Goal: Complete application form: Complete application form

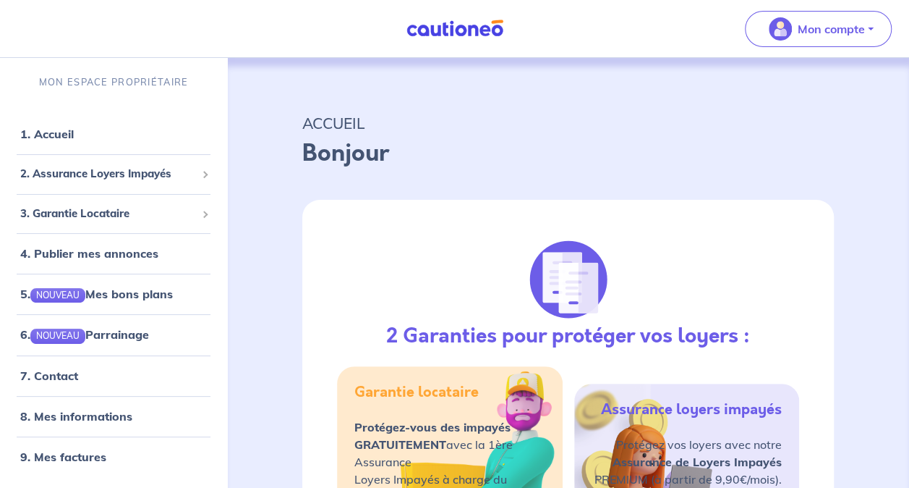
select select "FR"
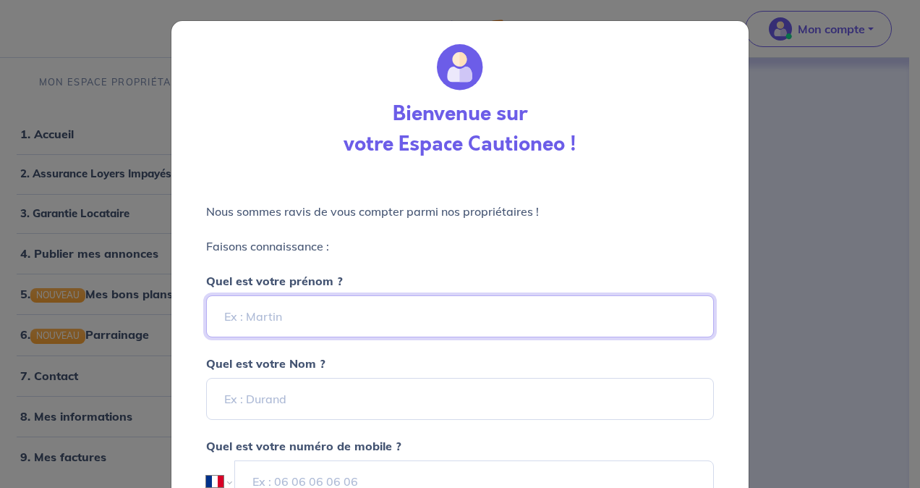
click at [308, 311] on input "Quel est votre prénom ?" at bounding box center [460, 316] width 508 height 42
type input "[PERSON_NAME]"
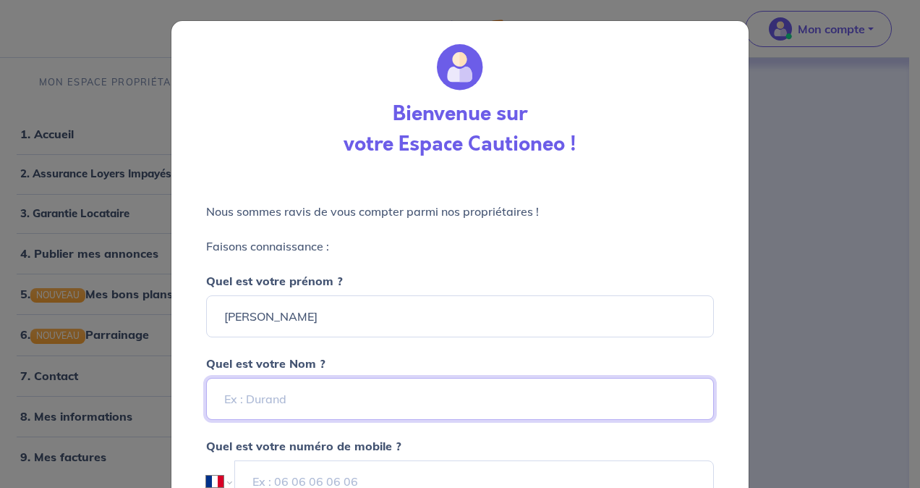
type input "IRID"
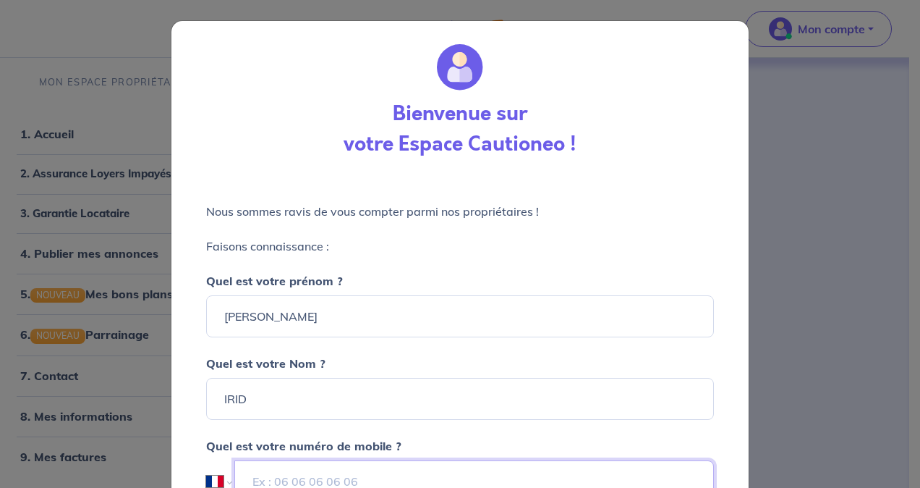
type input "+33 7 68 40 05 25"
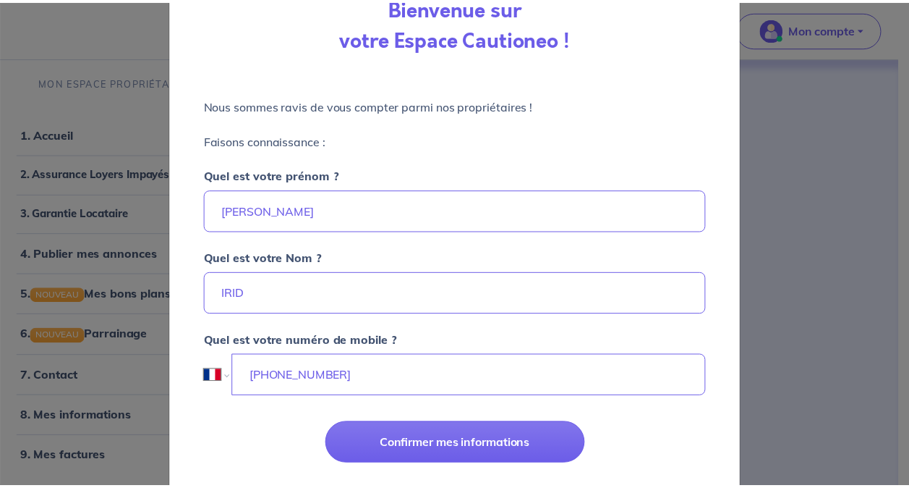
scroll to position [139, 0]
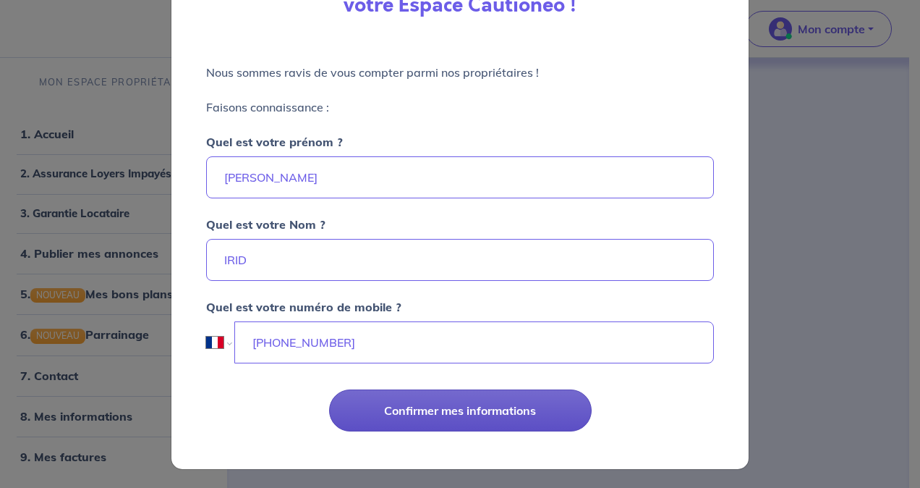
click at [418, 409] on button "Confirmer mes informations" at bounding box center [460, 410] width 263 height 42
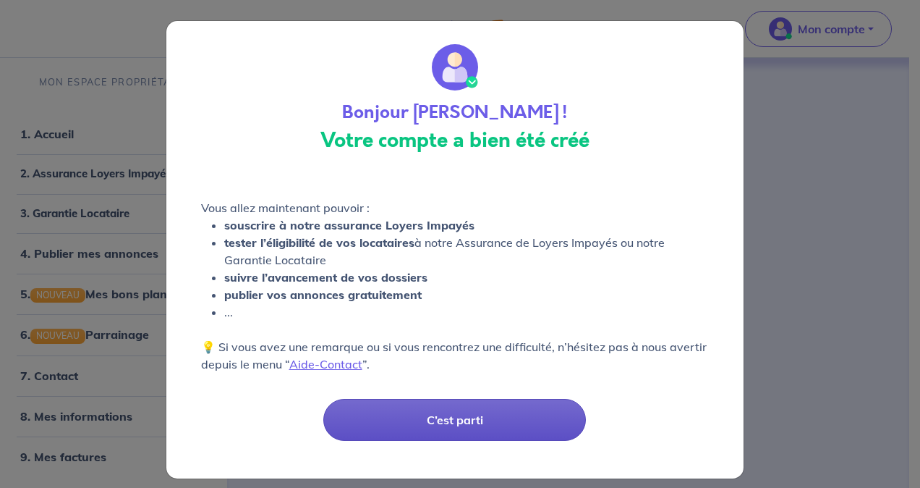
click at [422, 419] on button "C’est parti" at bounding box center [454, 420] width 263 height 42
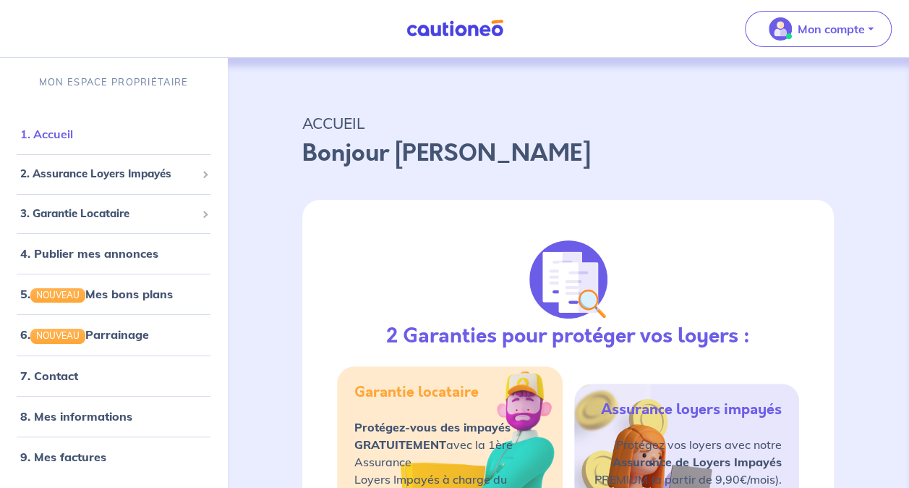
click at [73, 136] on link "1. Accueil" at bounding box center [46, 134] width 53 height 14
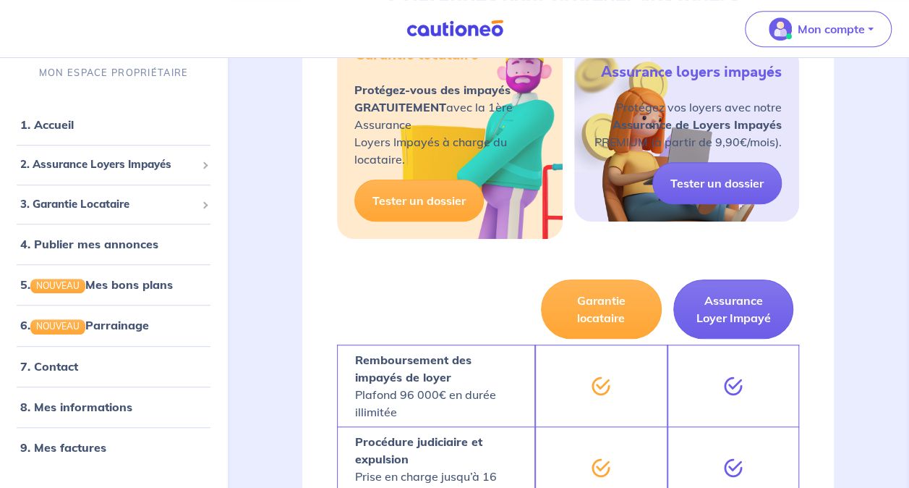
scroll to position [506, 0]
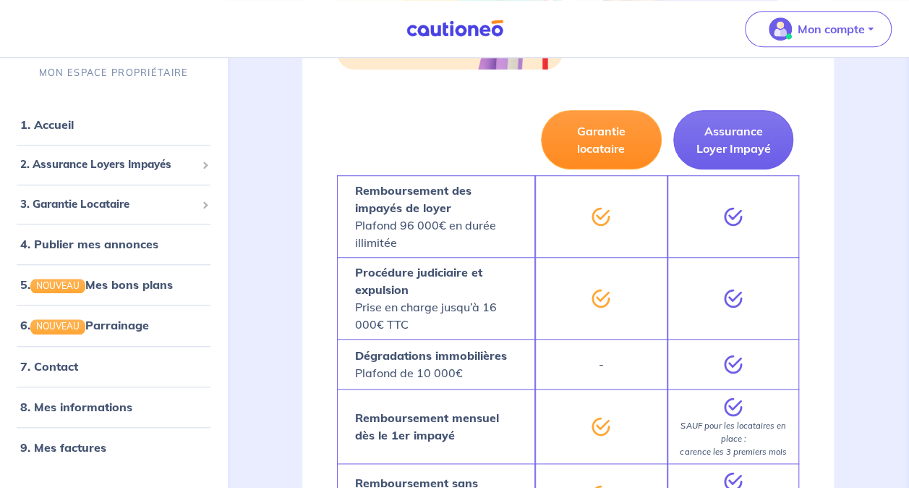
click at [620, 142] on button "Garantie locataire" at bounding box center [601, 139] width 121 height 59
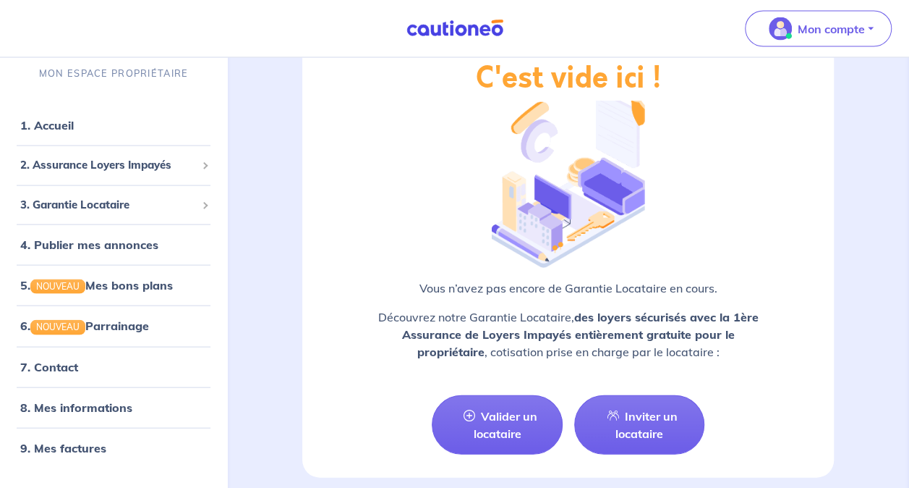
scroll to position [1447, 0]
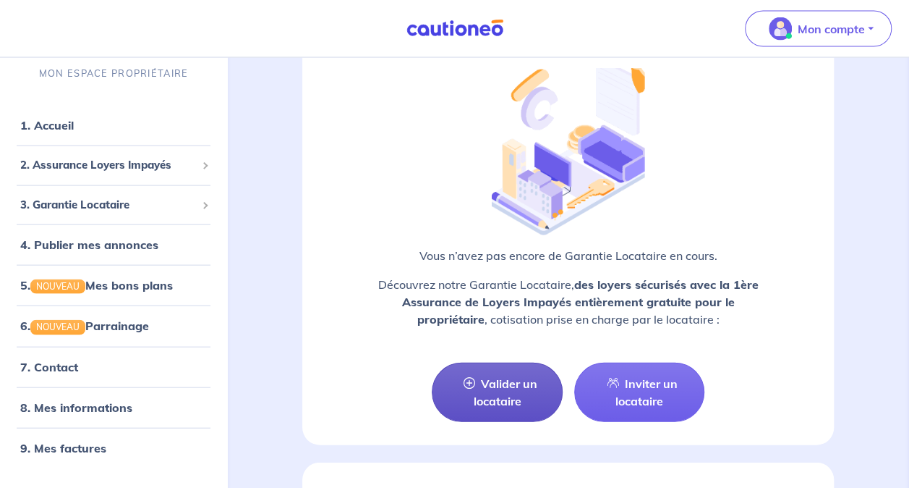
click at [524, 392] on link "Valider un locataire" at bounding box center [497, 391] width 130 height 59
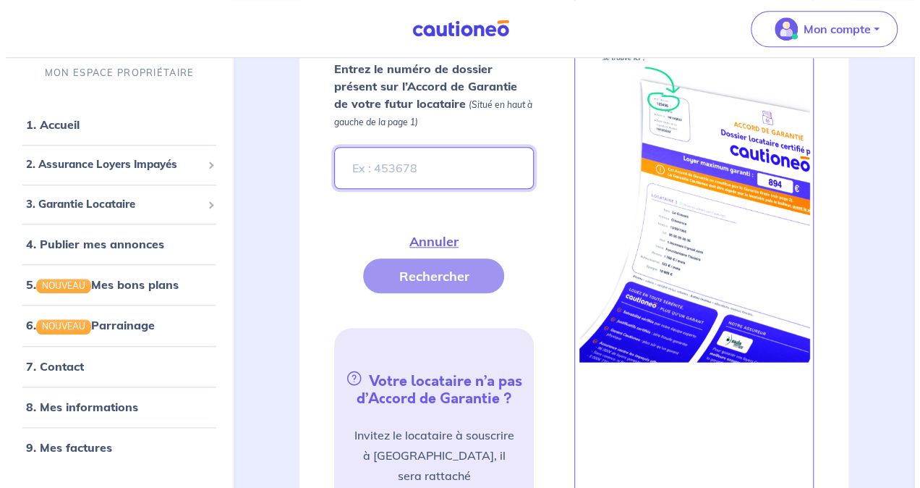
scroll to position [536, 0]
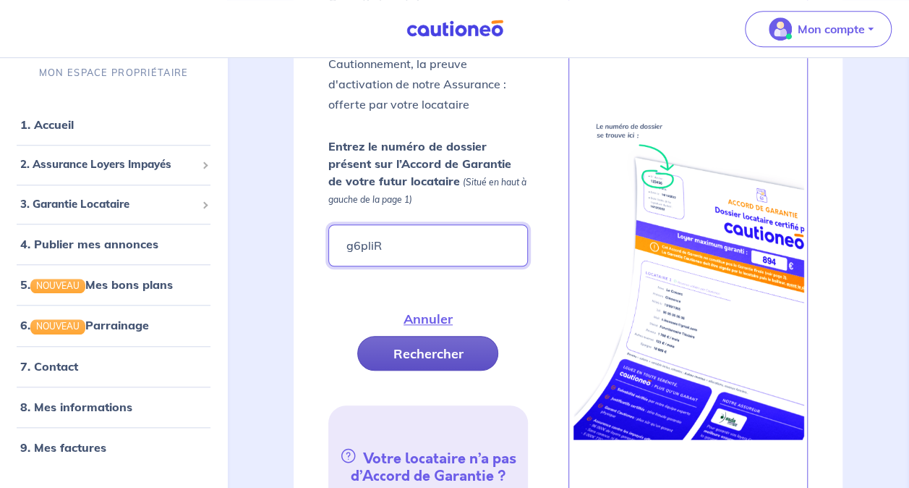
type input "g6pliR"
click at [443, 348] on button "Rechercher" at bounding box center [427, 353] width 141 height 35
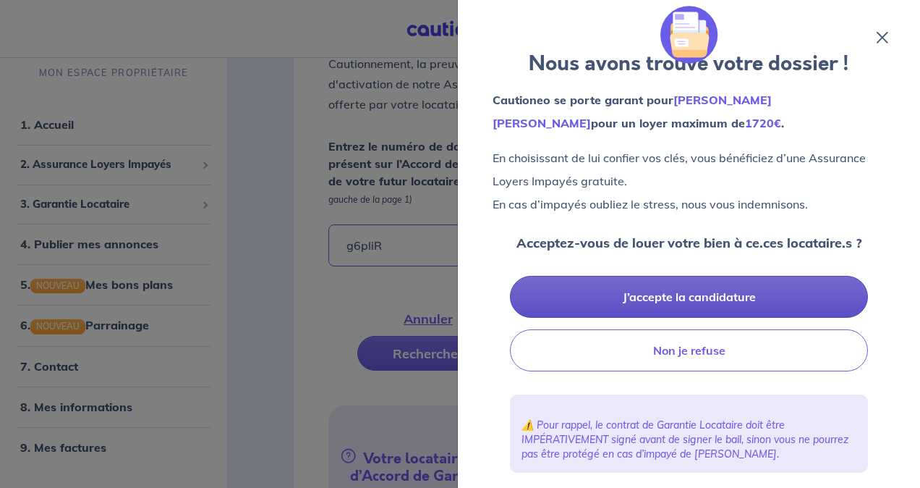
click at [700, 296] on button "J’accepte la candidature" at bounding box center [689, 297] width 358 height 42
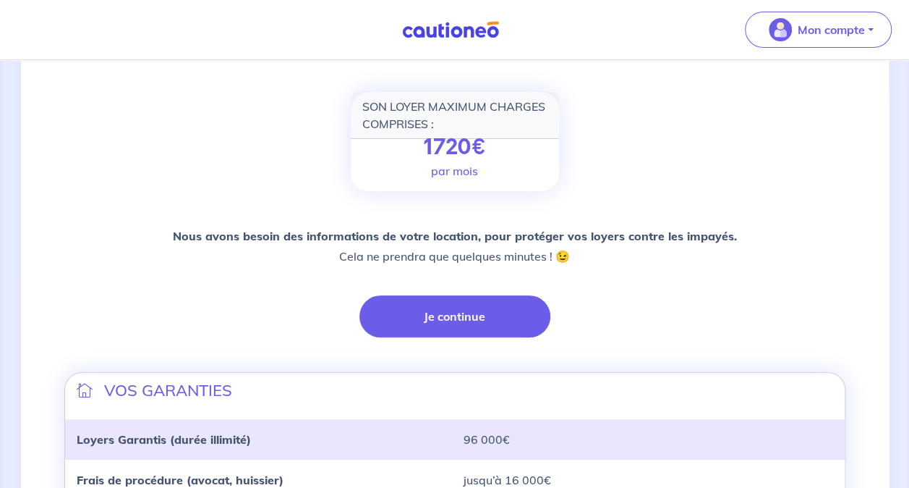
scroll to position [184, 0]
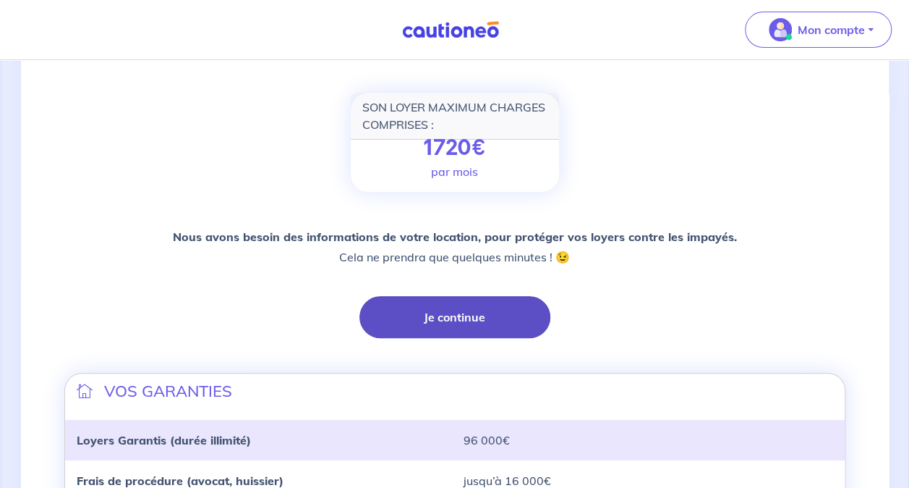
click at [423, 318] on button "Je continue" at bounding box center [455, 317] width 191 height 42
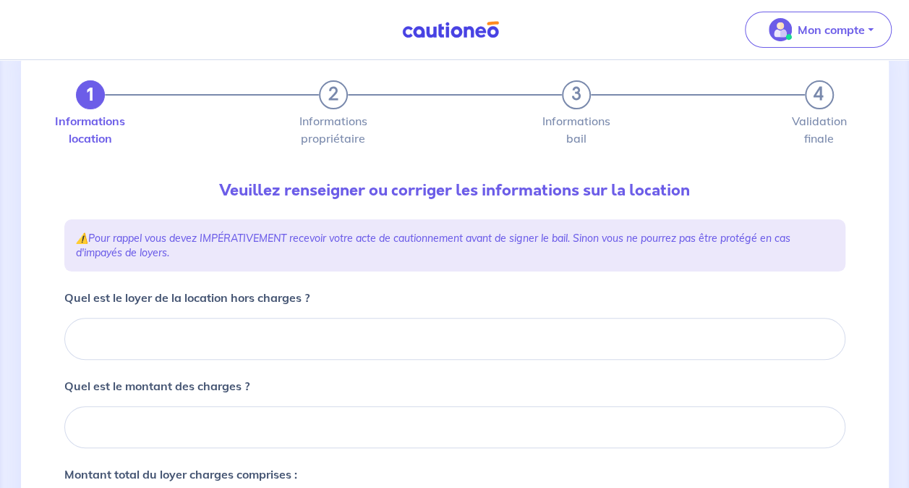
scroll to position [72, 0]
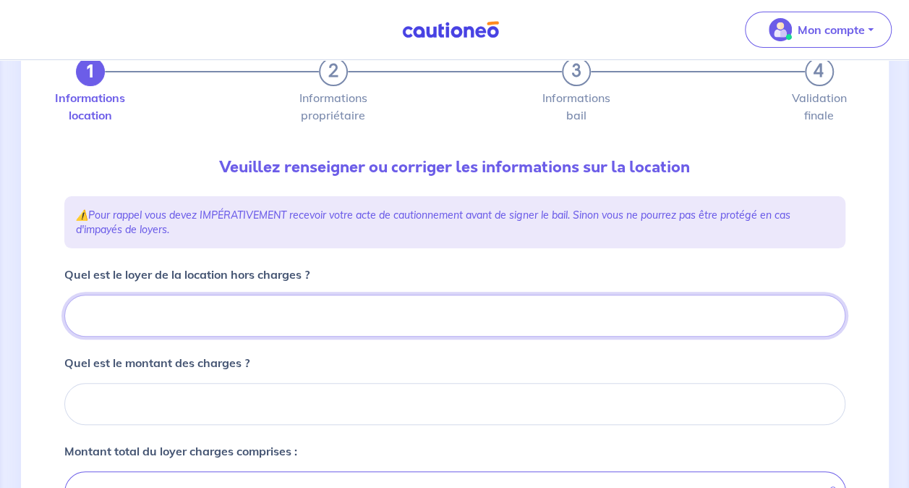
click at [281, 304] on input "Quel est le loyer de la location hors charges ?" at bounding box center [454, 315] width 781 height 42
type input "7"
type input "730"
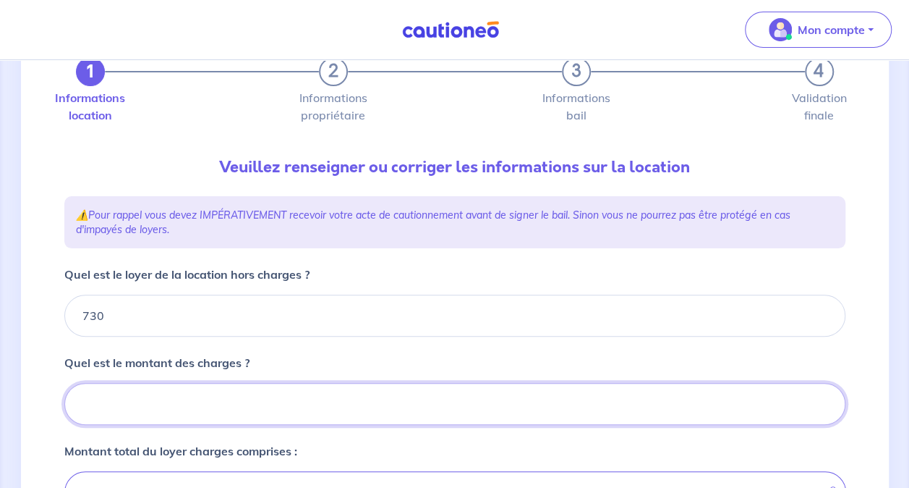
click at [201, 404] on input "Quel est le montant des charges ?" at bounding box center [454, 404] width 781 height 42
type input "30"
type input "760"
type input "30"
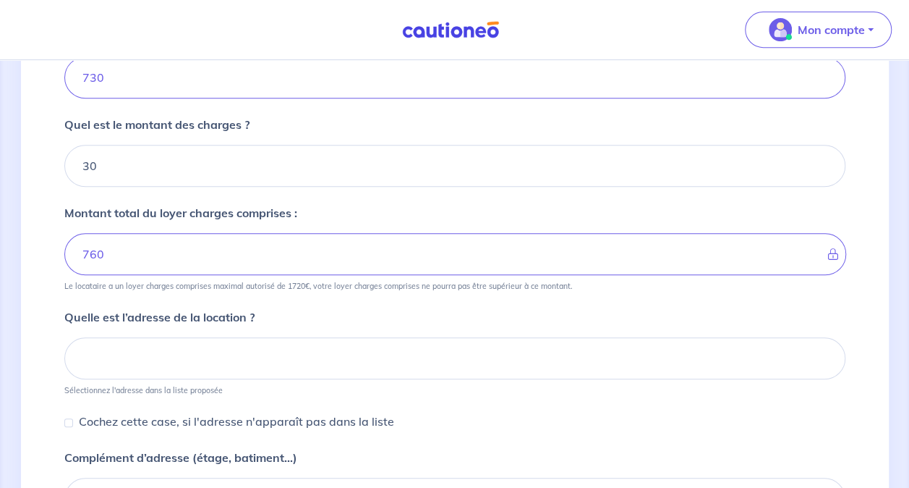
scroll to position [362, 0]
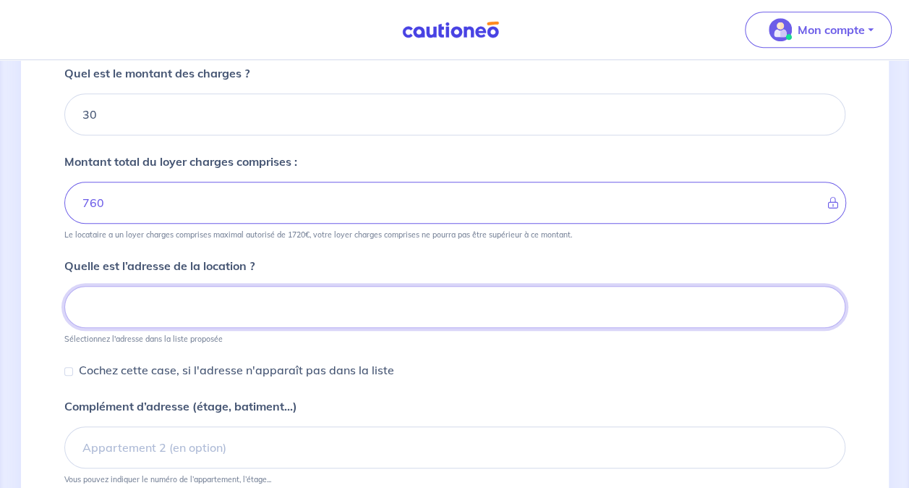
click at [198, 301] on input at bounding box center [454, 307] width 781 height 42
click at [158, 310] on input at bounding box center [454, 307] width 781 height 42
paste input "9 Impasse [PERSON_NAME]"
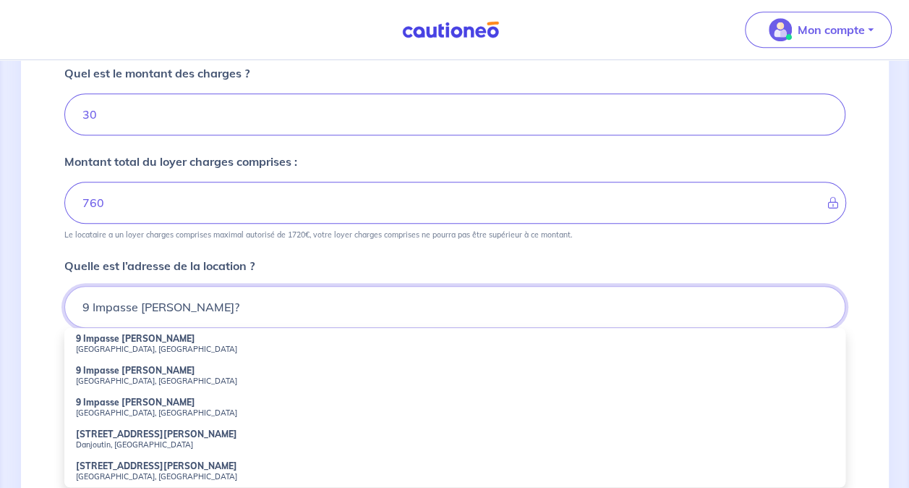
click at [260, 304] on input "9 Impasse [PERSON_NAME]?" at bounding box center [454, 307] width 781 height 42
click at [156, 369] on strong "9 Impasse [PERSON_NAME]" at bounding box center [135, 370] width 119 height 11
type input "9 Impasse [PERSON_NAME], [GEOGRAPHIC_DATA], [GEOGRAPHIC_DATA]"
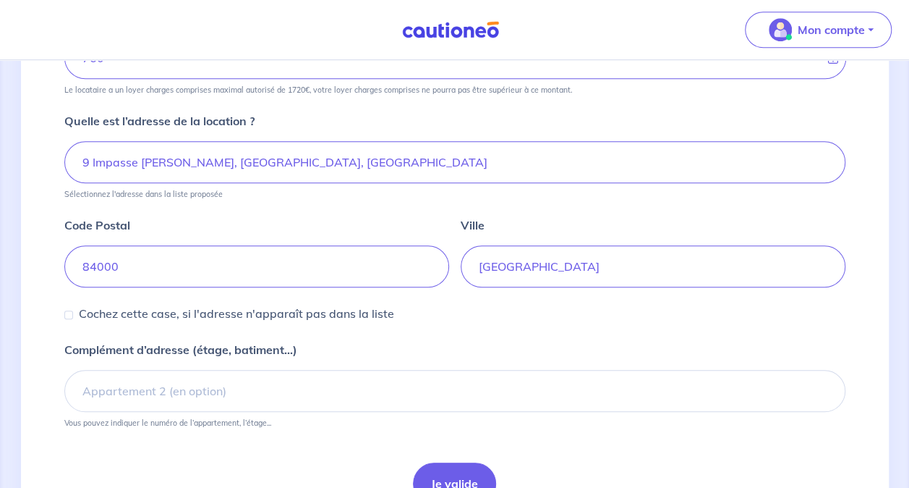
scroll to position [579, 0]
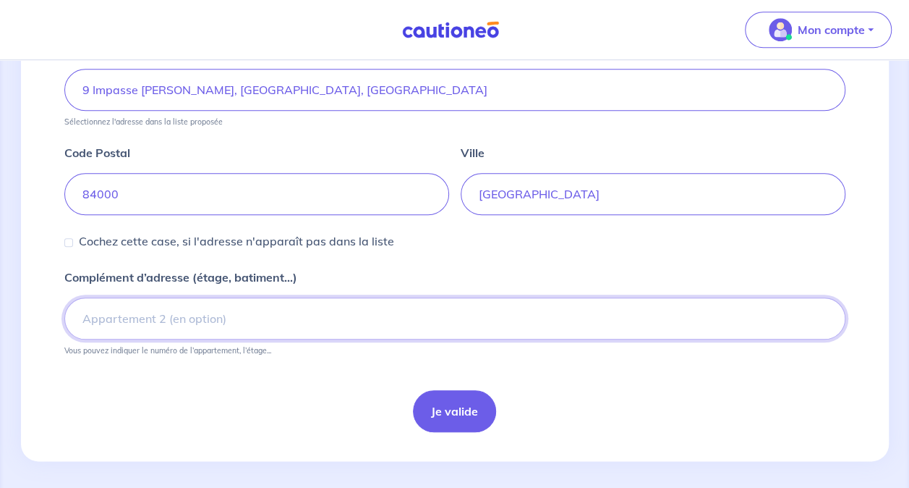
click at [213, 320] on input "Complément d’adresse (étage, batiment...)" at bounding box center [454, 318] width 781 height 42
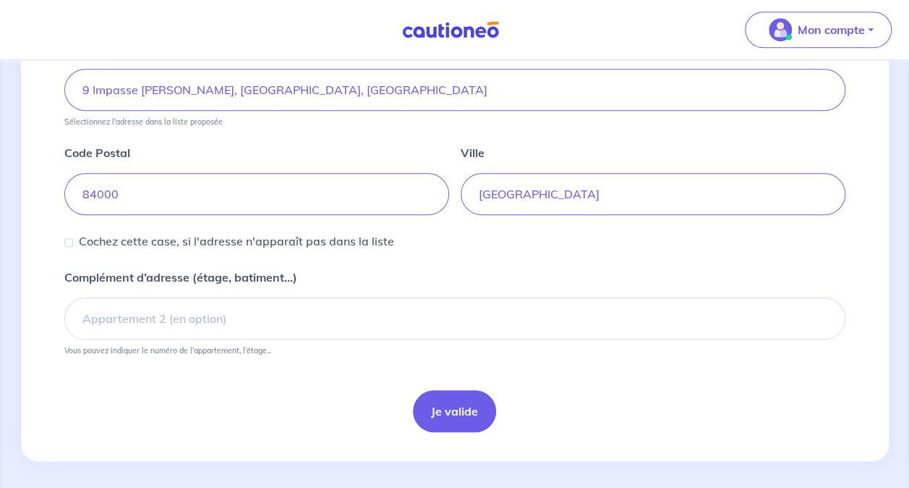
drag, startPoint x: 198, startPoint y: 385, endPoint x: 210, endPoint y: 388, distance: 11.9
click at [198, 385] on form "Quel est le loyer de la location hors charges ? 730 Quel est le montant des cha…" at bounding box center [454, 95] width 781 height 673
click at [431, 405] on button "Je valide" at bounding box center [454, 411] width 83 height 42
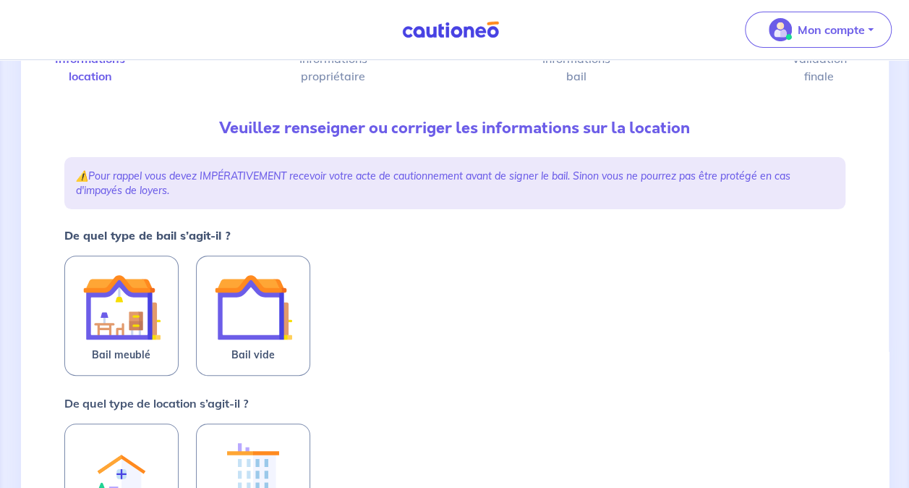
scroll to position [145, 0]
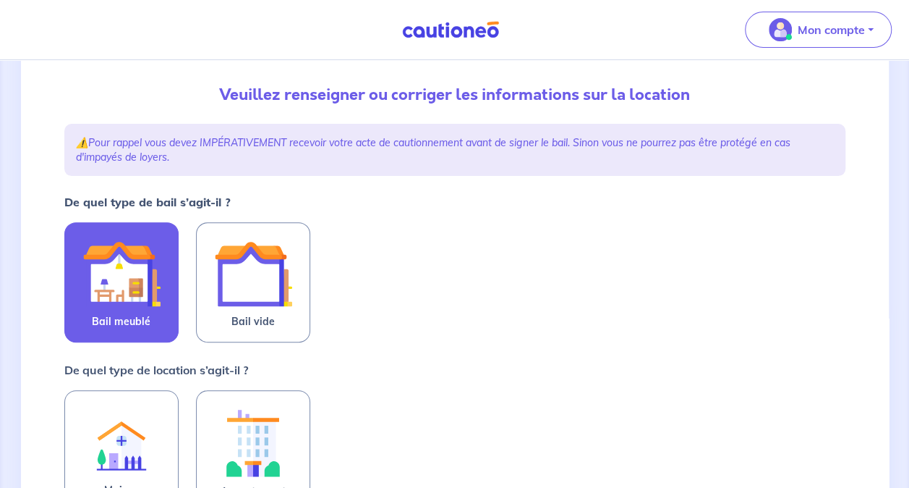
click at [150, 286] on img at bounding box center [121, 273] width 78 height 78
click at [0, 0] on input "Bail meublé" at bounding box center [0, 0] width 0 height 0
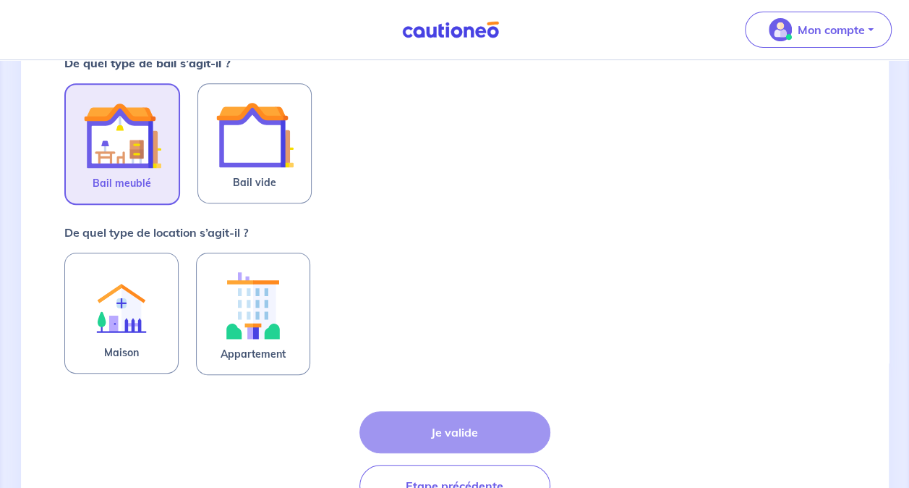
scroll to position [289, 0]
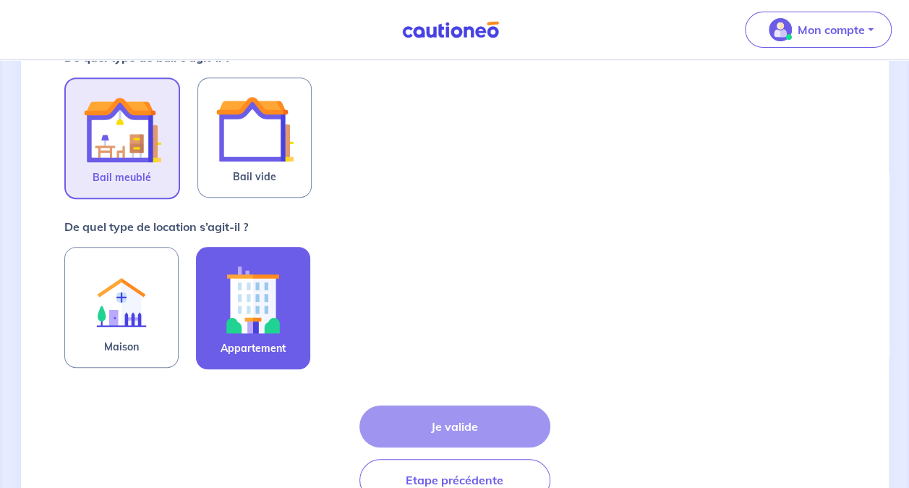
click at [241, 314] on img at bounding box center [253, 299] width 78 height 80
click at [0, 0] on input "Appartement" at bounding box center [0, 0] width 0 height 0
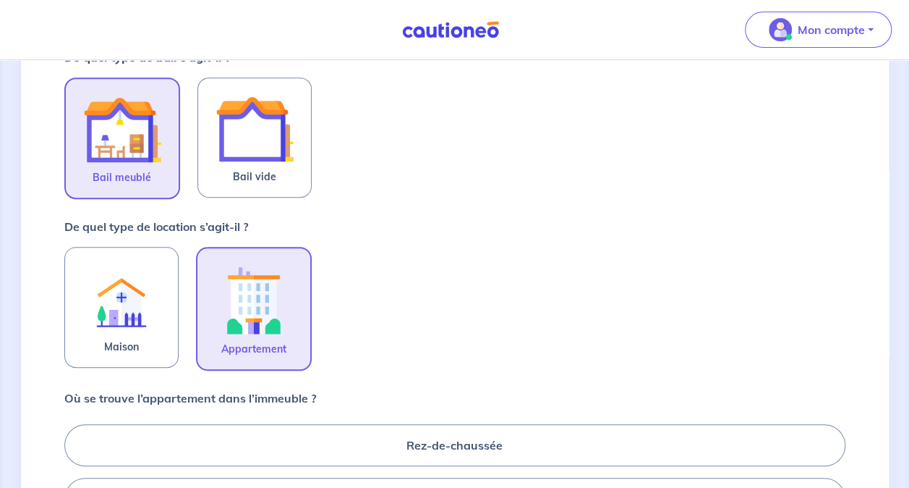
scroll to position [362, 0]
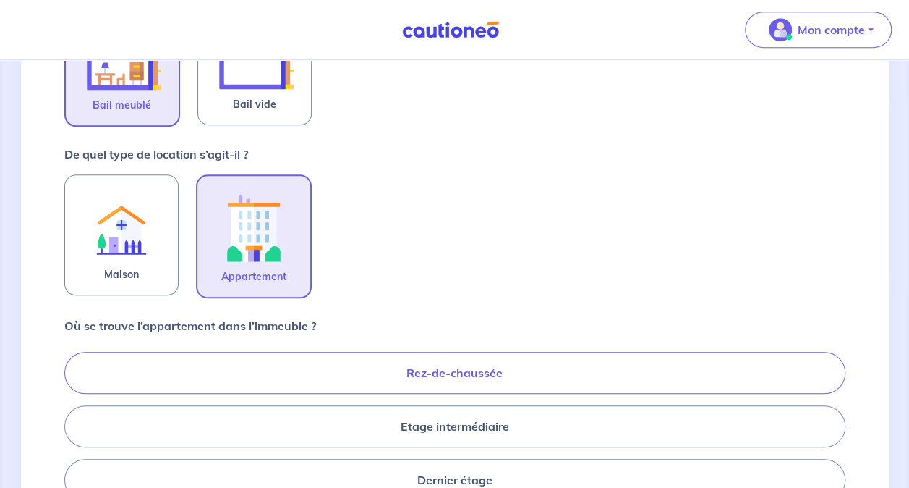
click at [372, 360] on label "Rez-de-chaussée" at bounding box center [454, 373] width 781 height 42
click at [74, 421] on input "Rez-de-chaussée" at bounding box center [68, 425] width 9 height 9
radio input "true"
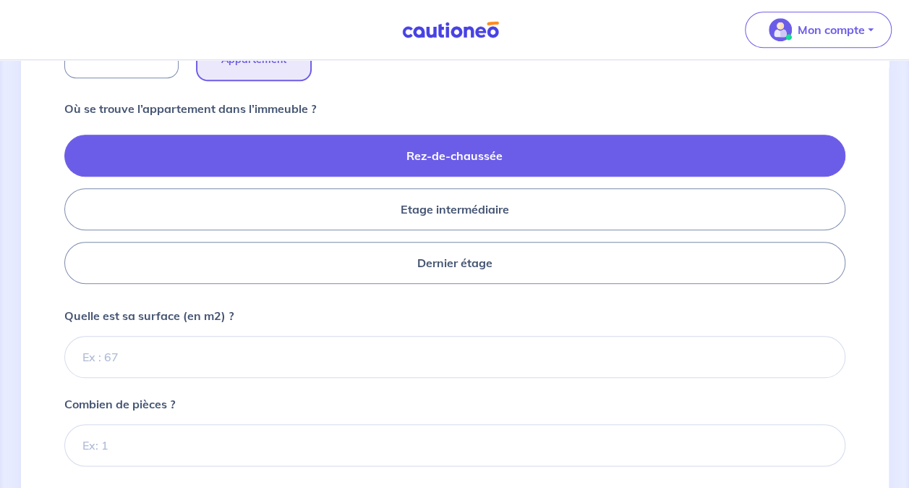
scroll to position [651, 0]
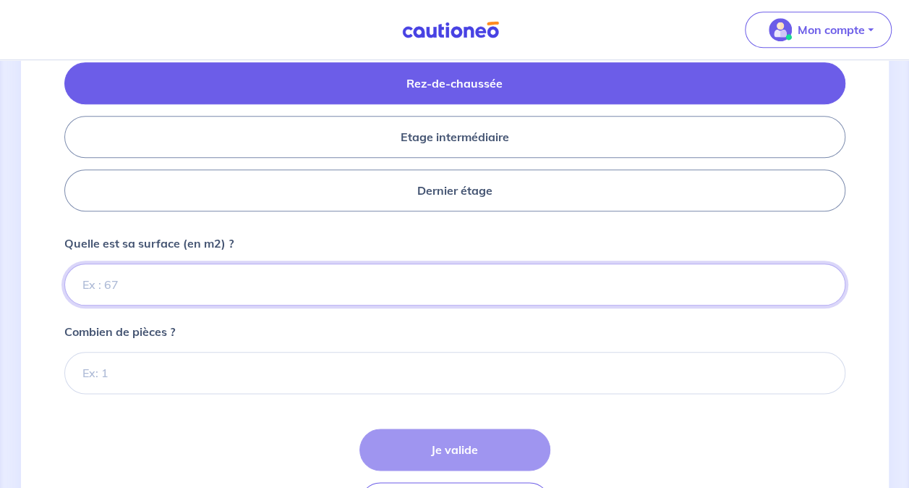
click at [220, 280] on input "Quelle est sa surface (en m2) ?" at bounding box center [454, 284] width 781 height 42
paste input "59.37"
type input "59.37"
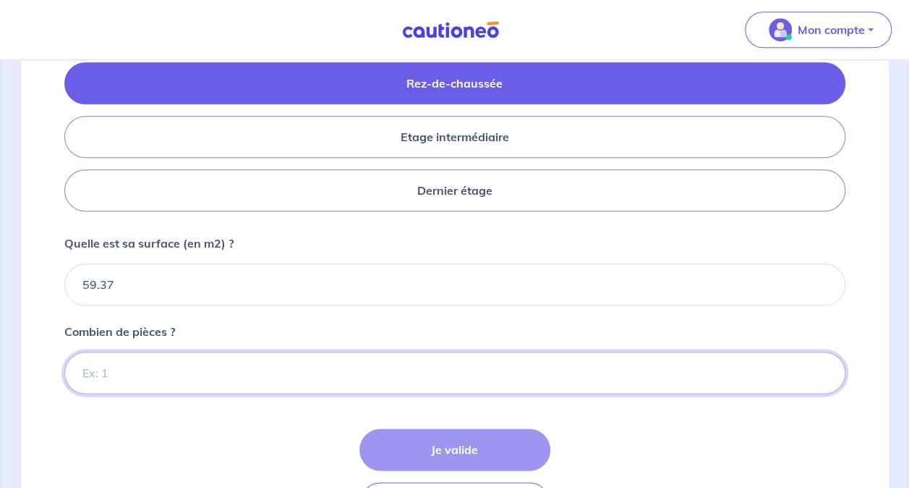
click at [190, 364] on input "Combien de pièces ?" at bounding box center [454, 373] width 781 height 42
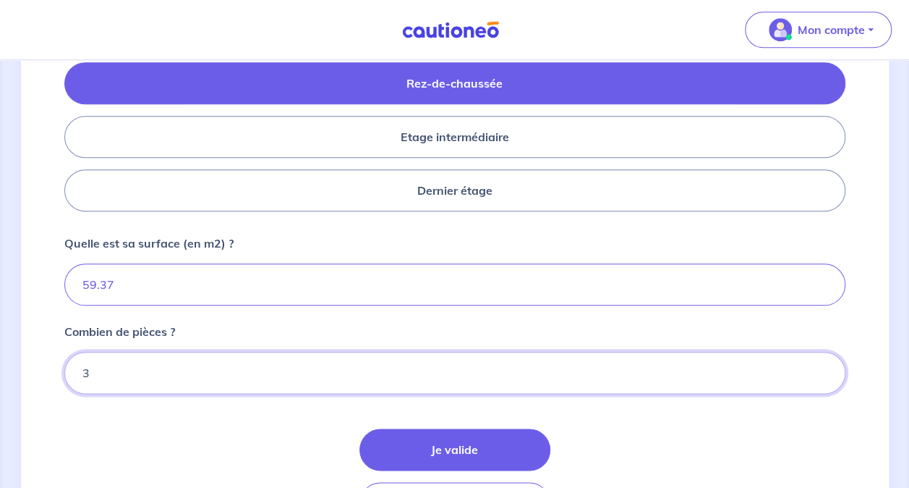
type input "3"
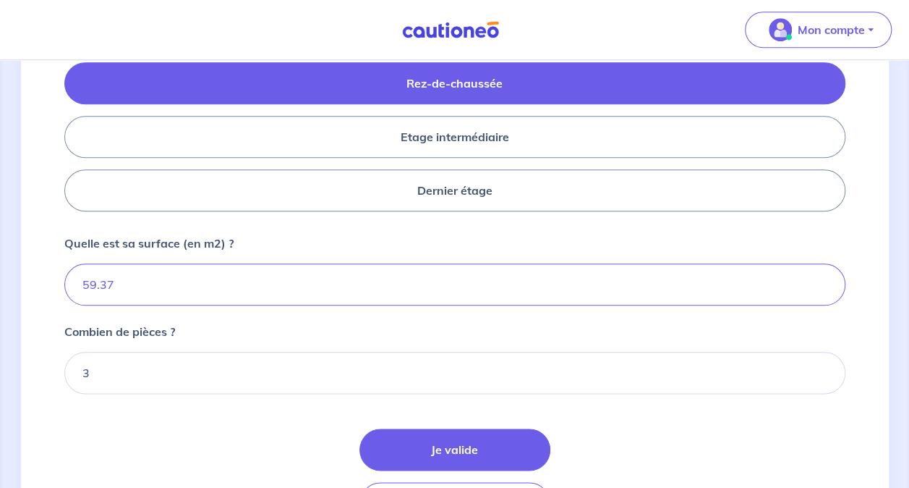
click at [236, 433] on div "Je valide Etape précédente" at bounding box center [454, 475] width 781 height 95
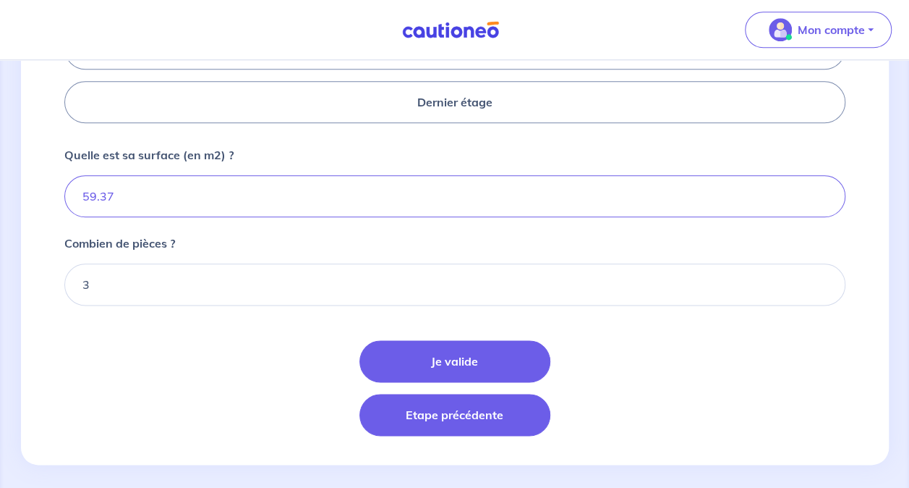
scroll to position [747, 0]
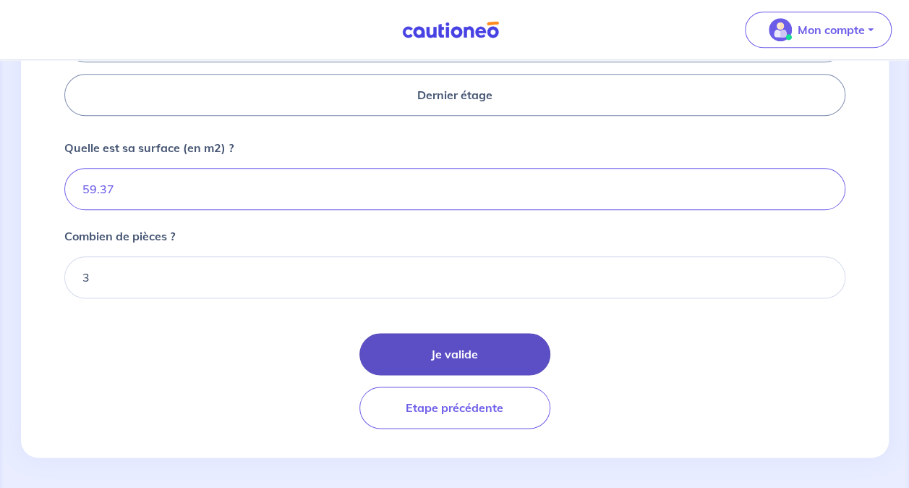
click at [458, 346] on button "Je valide" at bounding box center [455, 354] width 191 height 42
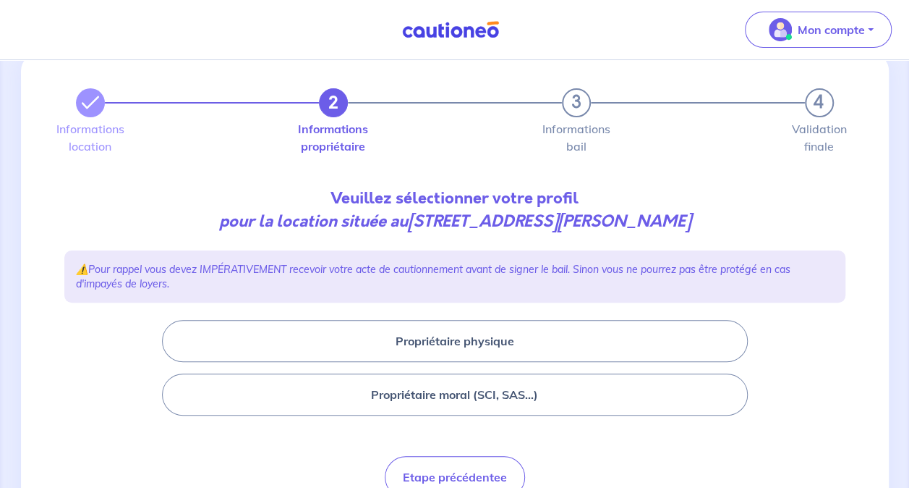
scroll to position [72, 0]
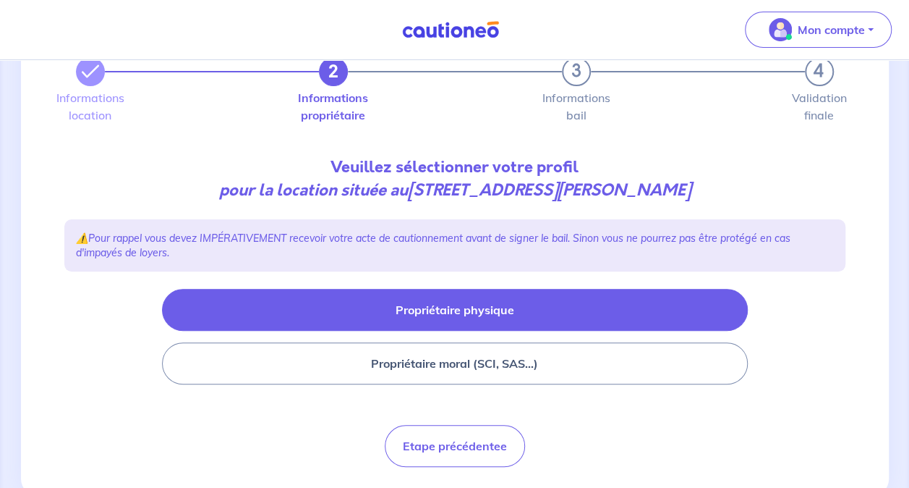
click at [389, 308] on button "Propriétaire physique" at bounding box center [455, 310] width 586 height 42
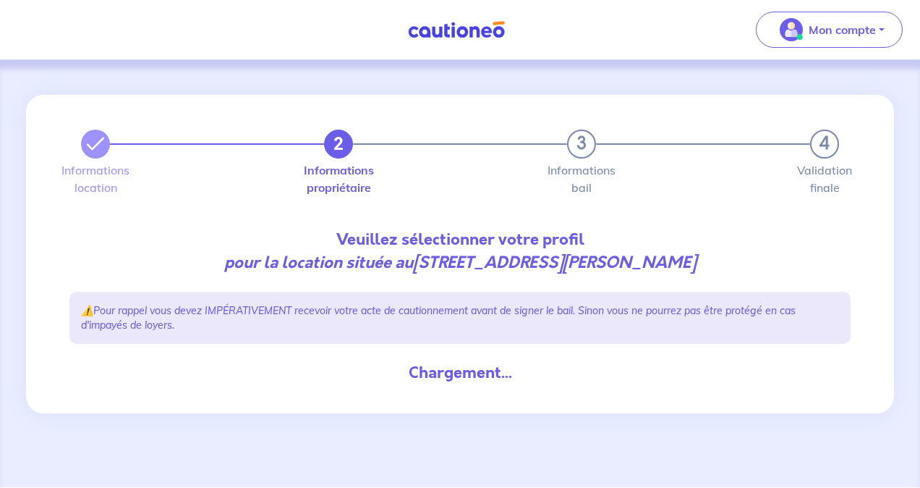
select select "FR"
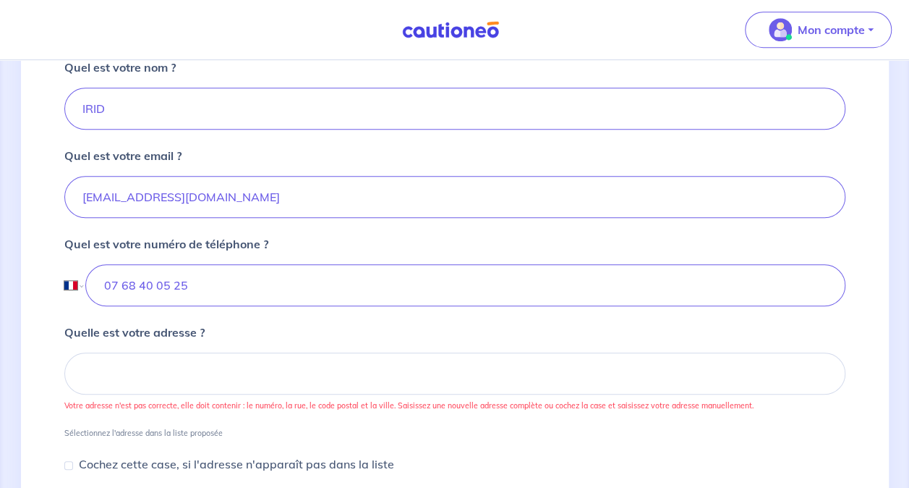
scroll to position [434, 0]
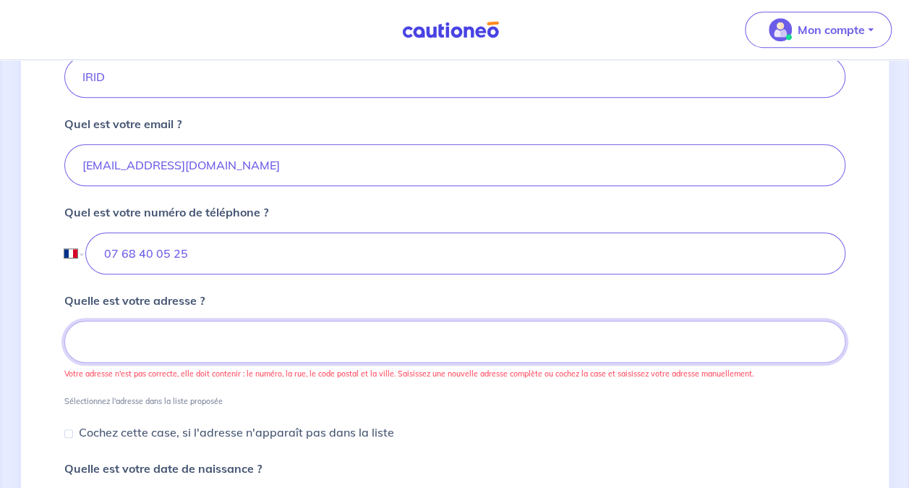
click at [198, 334] on input at bounding box center [454, 341] width 781 height 42
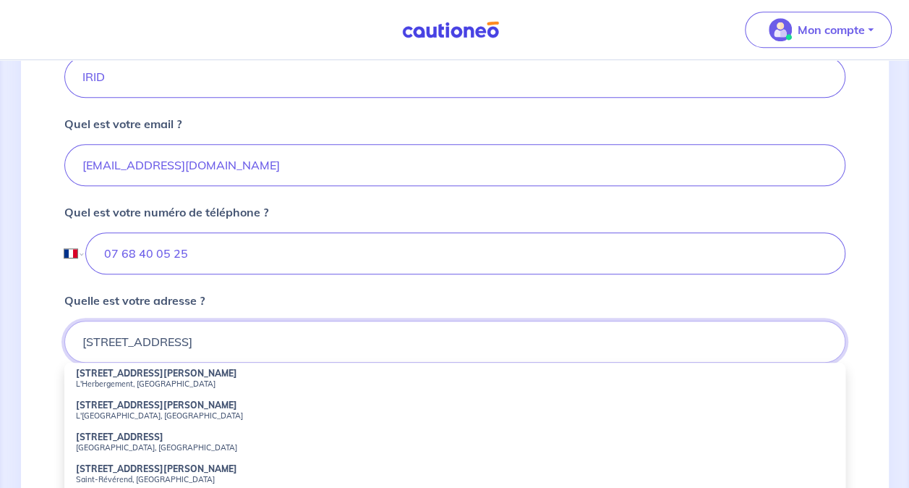
scroll to position [506, 0]
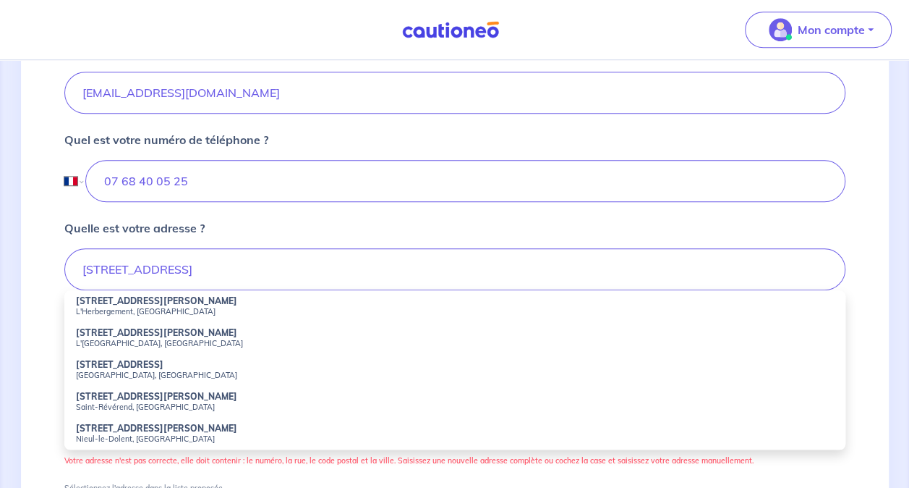
click at [111, 362] on strong "[STREET_ADDRESS]" at bounding box center [120, 364] width 88 height 11
type input "[STREET_ADDRESS]"
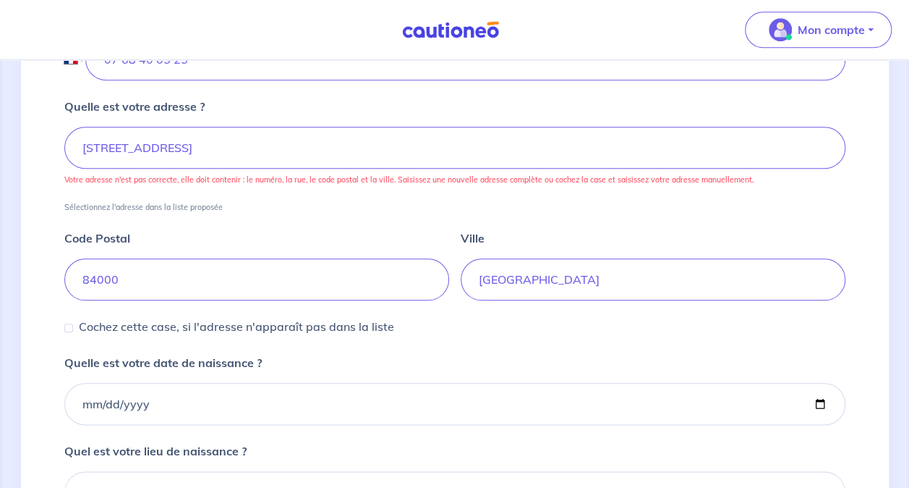
scroll to position [651, 0]
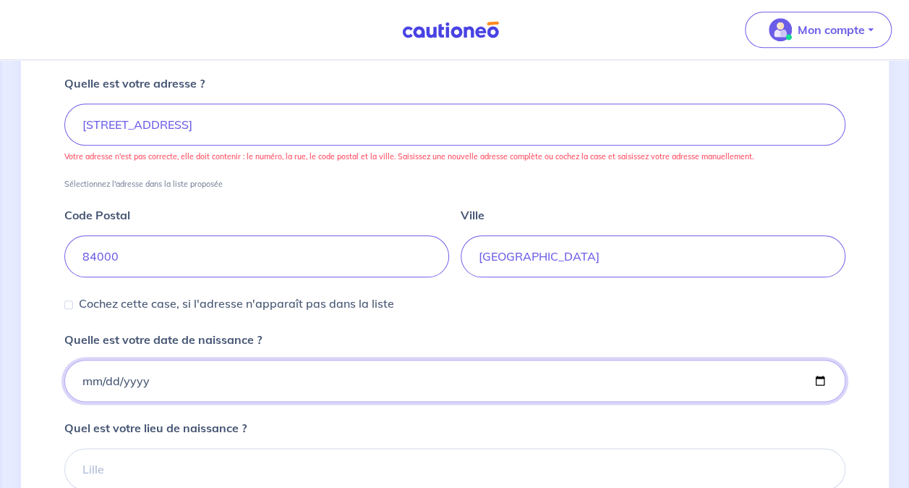
click at [182, 373] on input "Quelle est votre date de naissance ?" at bounding box center [454, 381] width 781 height 42
drag, startPoint x: 158, startPoint y: 376, endPoint x: 132, endPoint y: 380, distance: 26.4
click at [157, 376] on input "Quelle est votre date de naissance ?" at bounding box center [454, 381] width 781 height 42
click at [122, 381] on input "Quelle est votre date de naissance ?" at bounding box center [454, 381] width 781 height 42
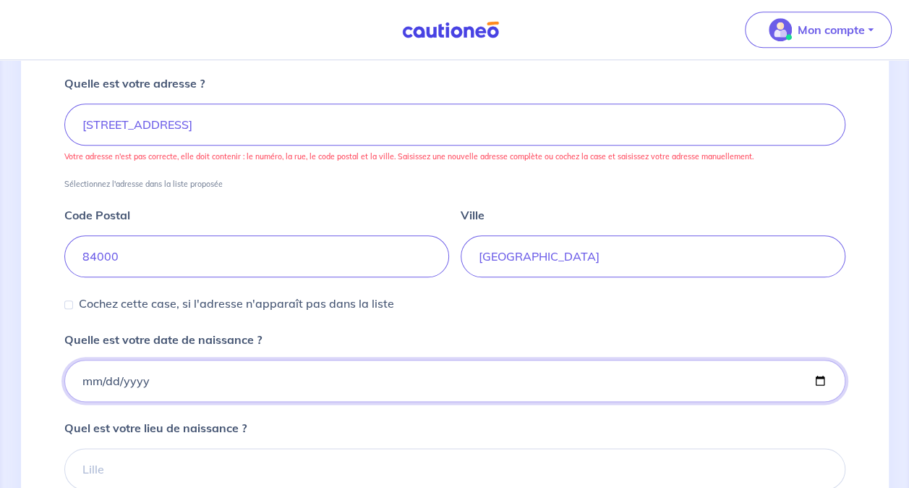
click at [114, 377] on input "Quelle est votre date de naissance ?" at bounding box center [454, 381] width 781 height 42
click at [810, 375] on input "Quelle est votre date de naissance ?" at bounding box center [454, 381] width 781 height 42
click at [821, 378] on input "Quelle est votre date de naissance ?" at bounding box center [454, 381] width 781 height 42
type input "[DATE]"
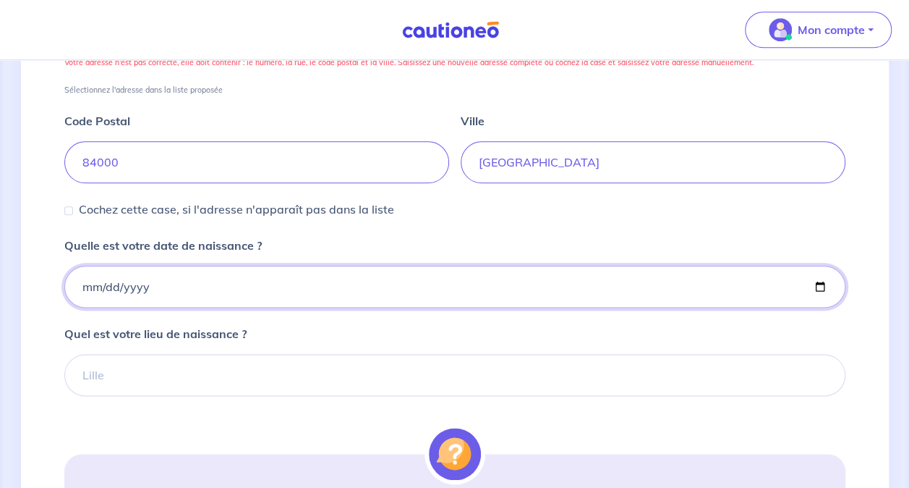
scroll to position [796, 0]
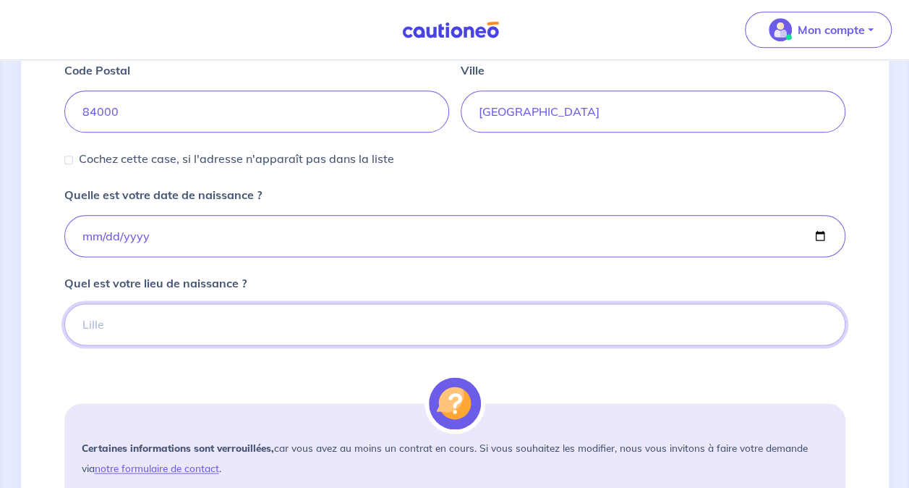
click at [152, 309] on input "Quel est votre lieu de naissance ?" at bounding box center [454, 324] width 781 height 42
type input "T"
drag, startPoint x: 106, startPoint y: 310, endPoint x: 106, endPoint y: 328, distance: 18.1
click at [106, 328] on input "Ouadhias" at bounding box center [454, 324] width 781 height 42
click at [148, 321] on input "Ouadhias" at bounding box center [454, 324] width 781 height 42
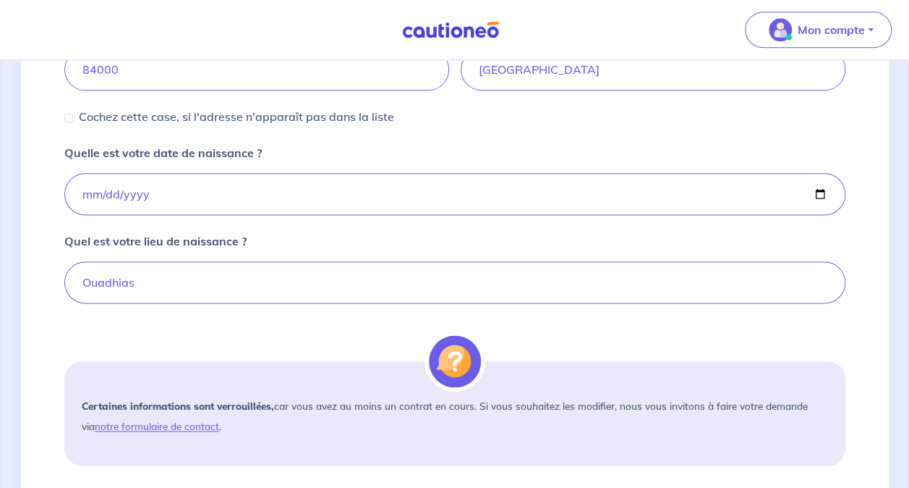
scroll to position [868, 0]
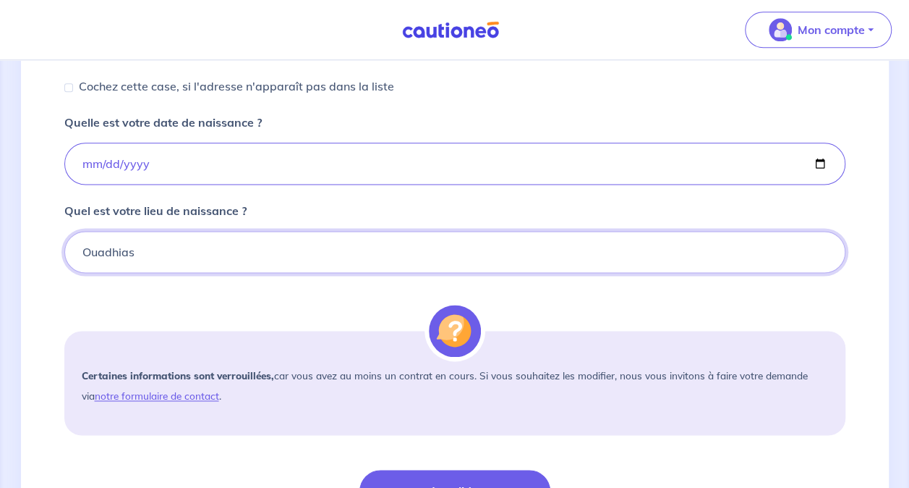
click at [161, 238] on input "Ouadhias" at bounding box center [454, 252] width 781 height 42
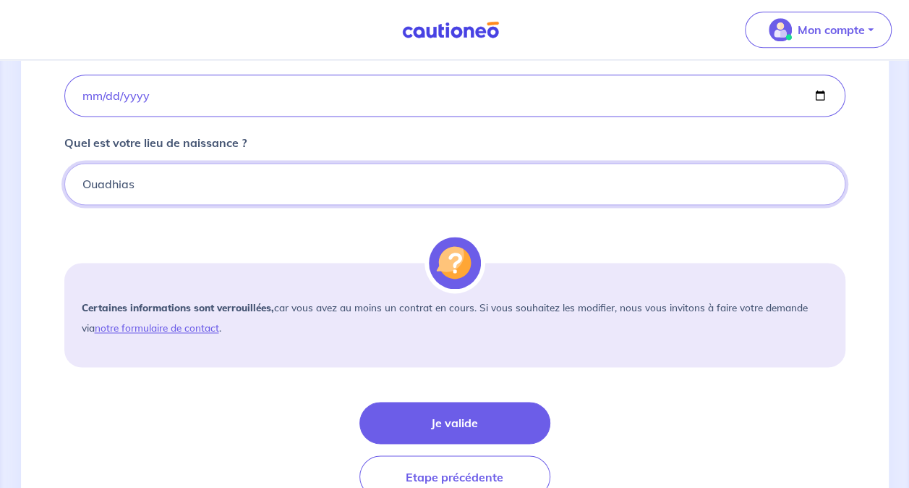
scroll to position [1003, 0]
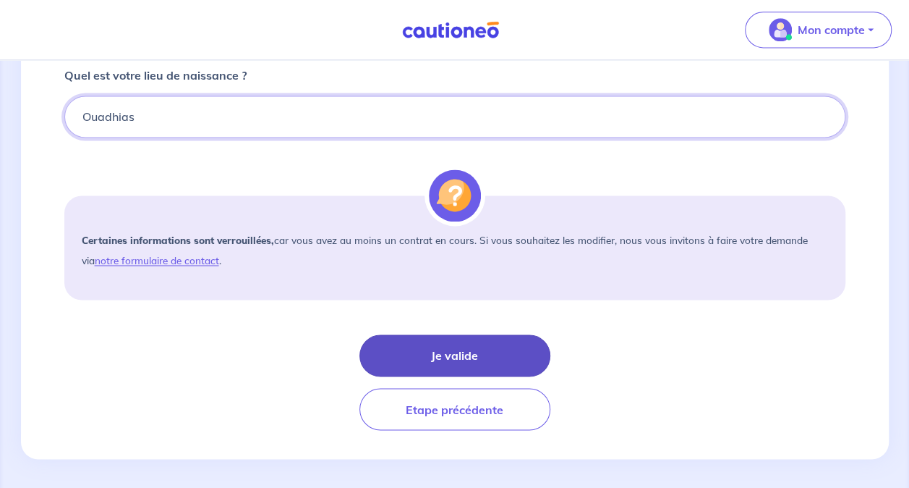
type input "Ouadhias"
click at [475, 356] on button "Je valide" at bounding box center [455, 355] width 191 height 42
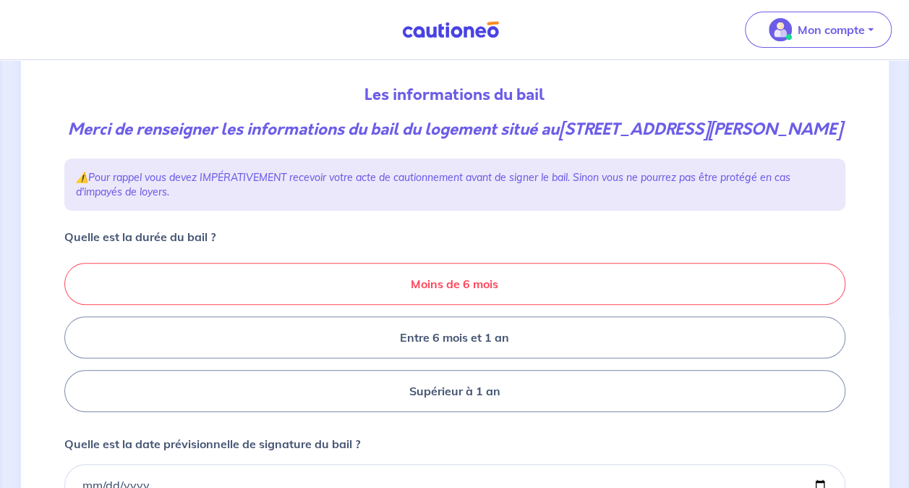
scroll to position [217, 0]
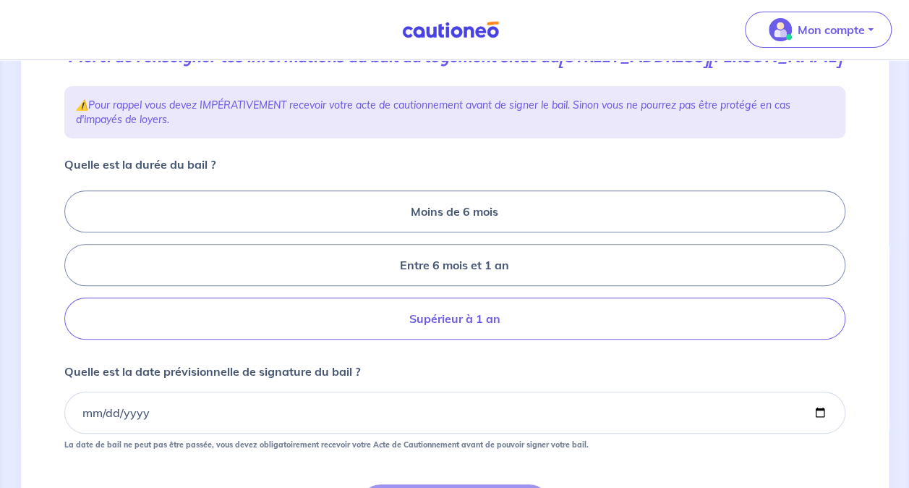
click at [493, 339] on label "Supérieur à 1 an" at bounding box center [454, 318] width 781 height 42
click at [74, 270] on input "Supérieur à 1 an" at bounding box center [68, 264] width 9 height 9
radio input "true"
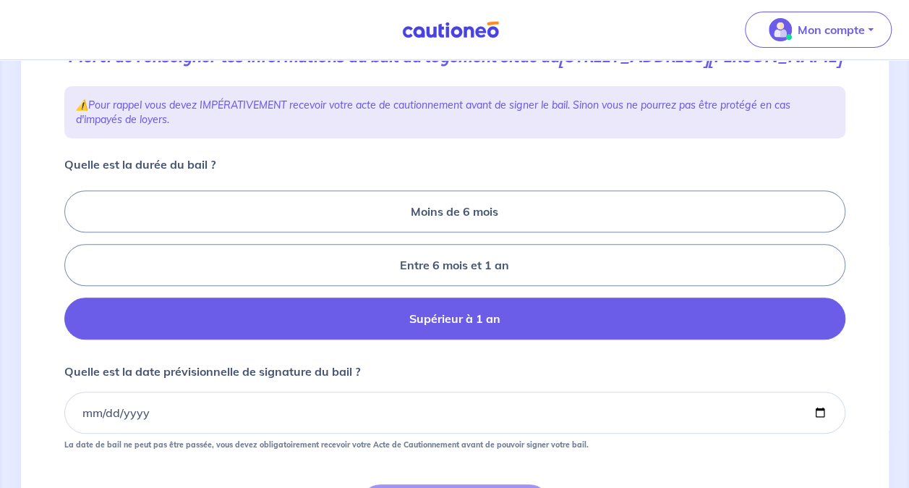
scroll to position [289, 0]
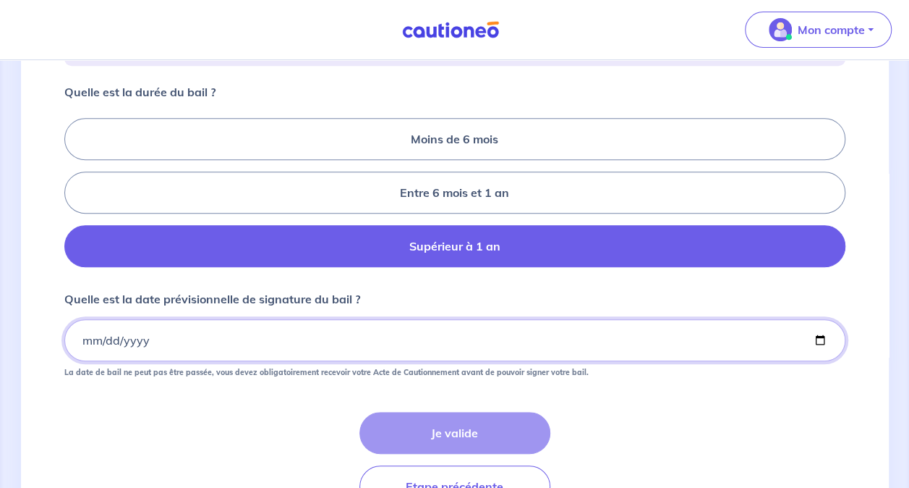
click at [355, 355] on input "Quelle est la date prévisionnelle de signature du bail ?" at bounding box center [454, 340] width 781 height 42
click at [825, 360] on input "Quelle est la date prévisionnelle de signature du bail ?" at bounding box center [454, 340] width 781 height 42
type input "[DATE]"
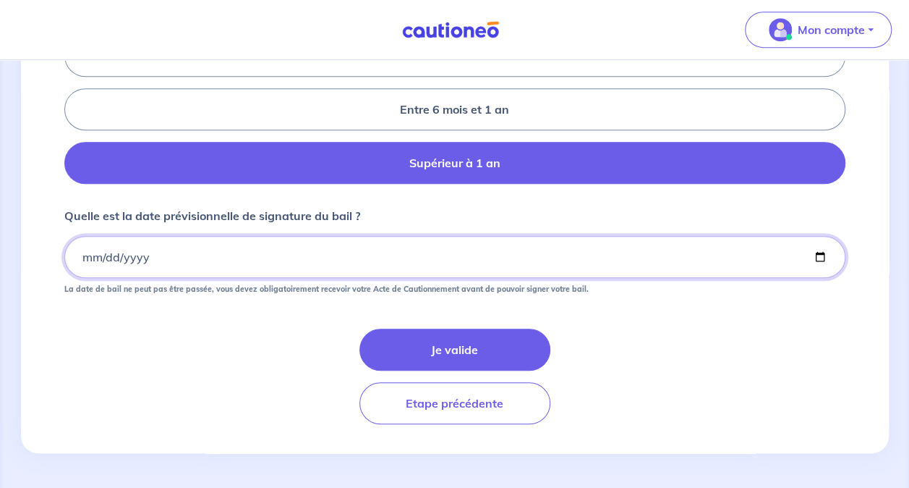
scroll to position [392, 0]
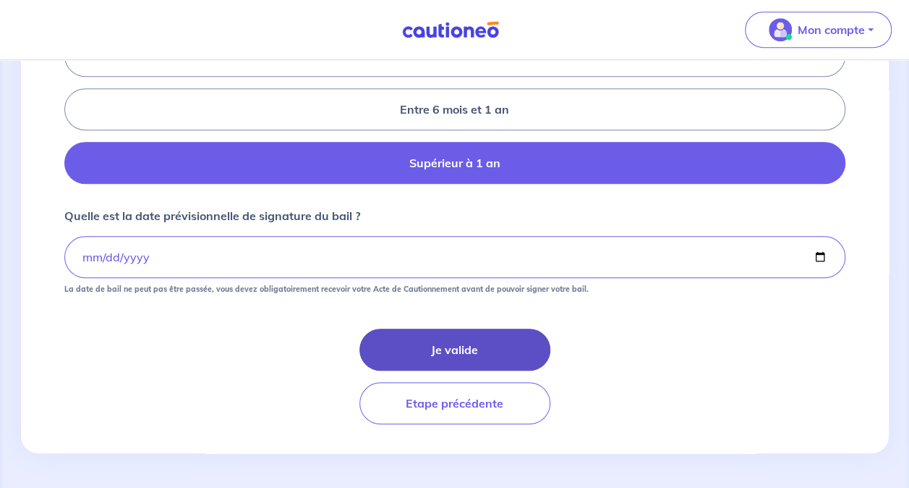
click at [446, 347] on button "Je valide" at bounding box center [455, 349] width 191 height 42
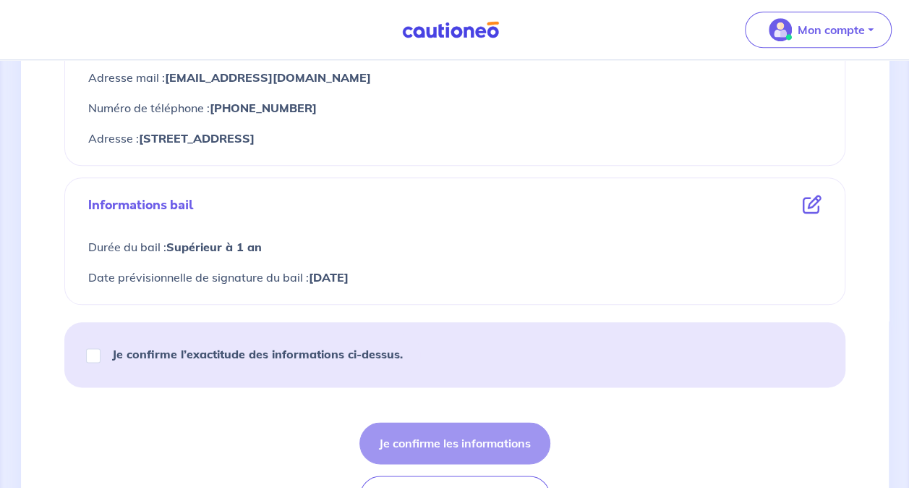
scroll to position [723, 0]
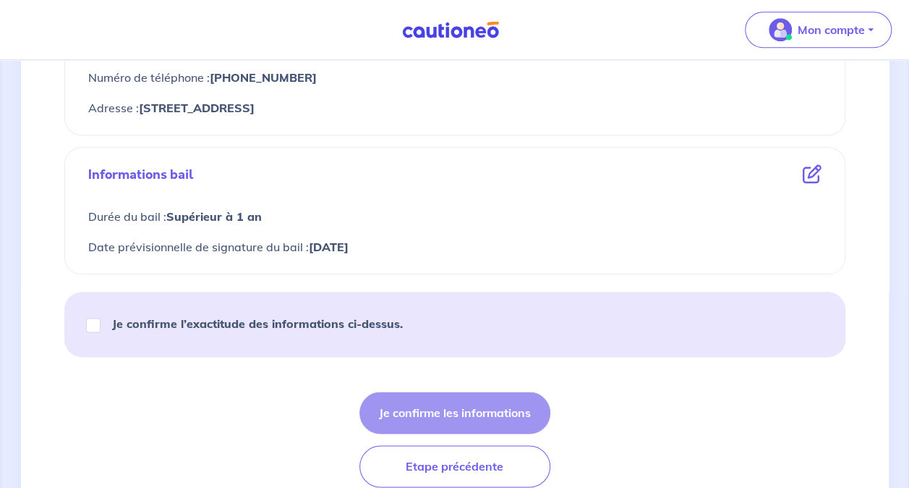
click at [237, 321] on strong "Je confirme l’exactitude des informations ci-dessus." at bounding box center [257, 323] width 291 height 14
click at [101, 321] on input "Je confirme l’exactitude des informations ci-dessus." at bounding box center [93, 325] width 14 height 14
checkbox input "true"
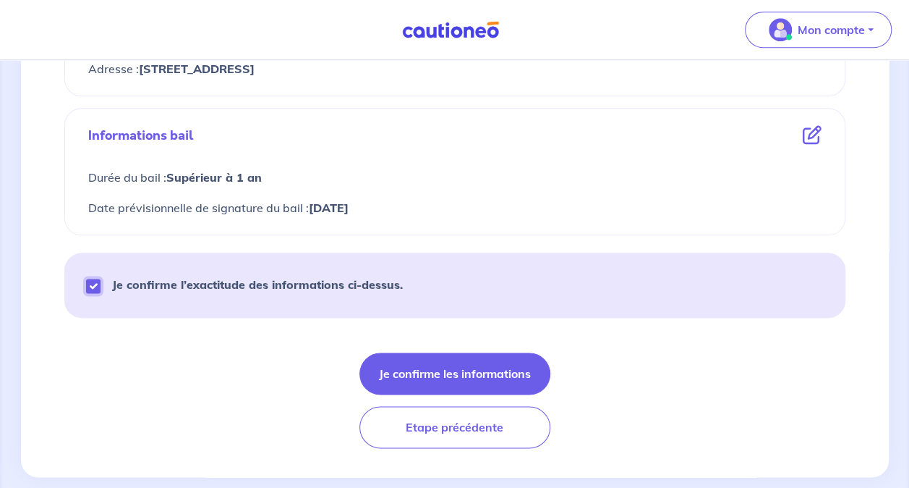
scroll to position [783, 0]
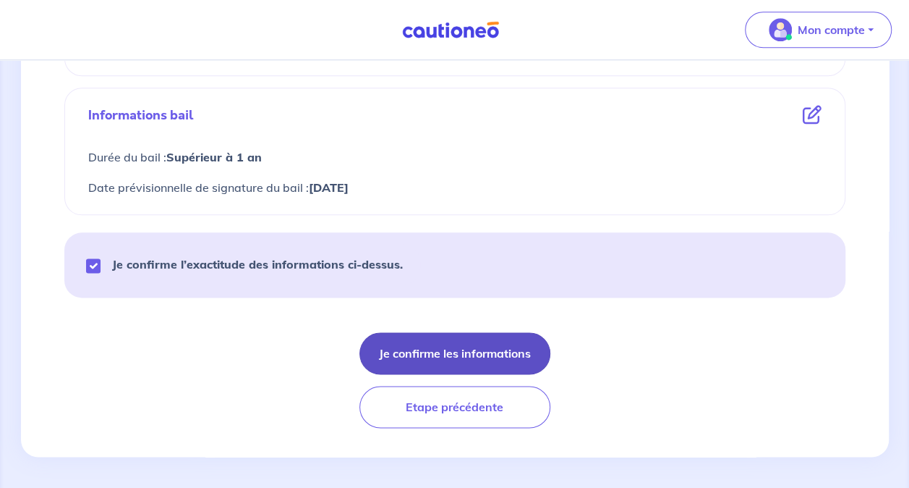
click at [524, 350] on button "Je confirme les informations" at bounding box center [455, 353] width 191 height 42
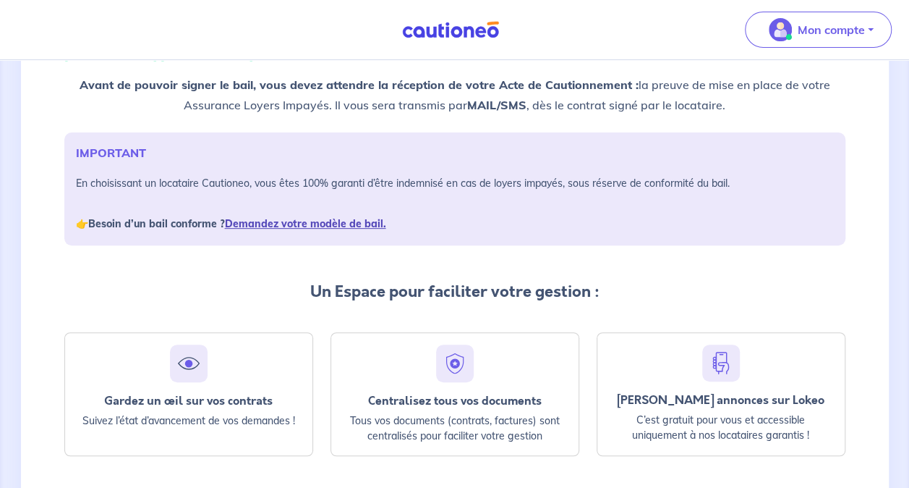
scroll to position [217, 0]
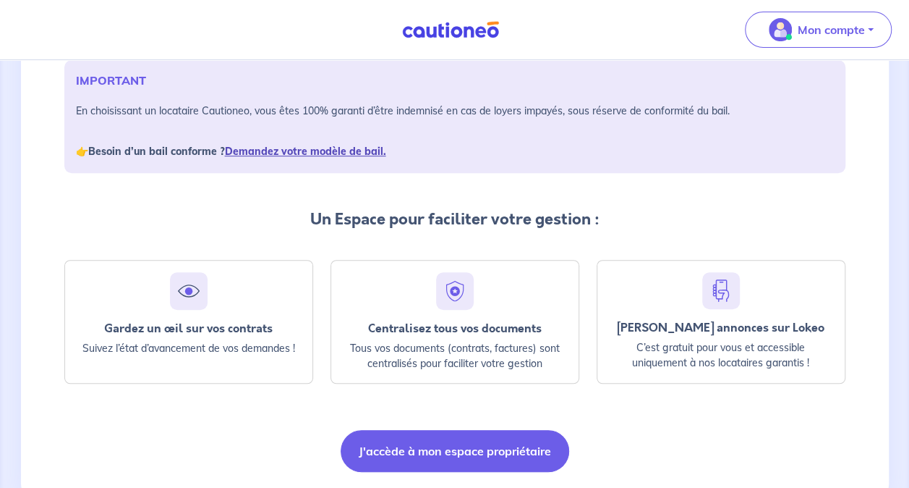
click at [273, 150] on link "Demandez votre modèle de bail." at bounding box center [305, 151] width 161 height 13
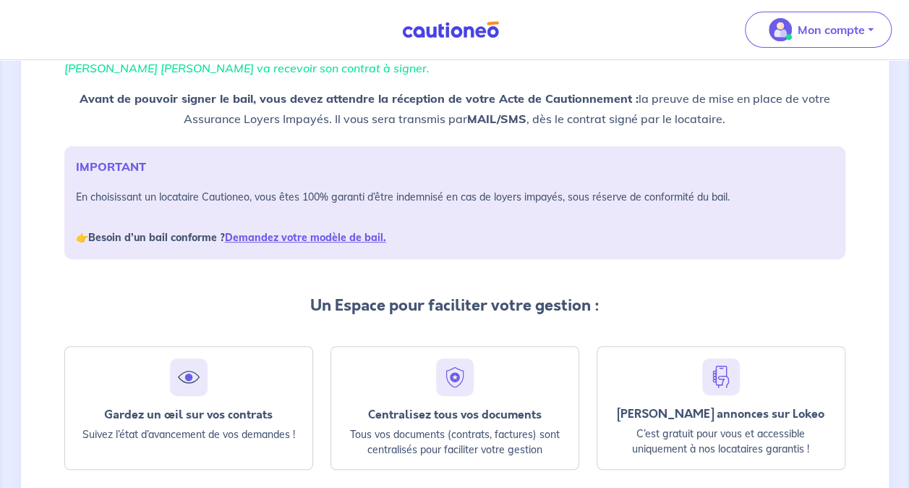
scroll to position [0, 0]
